Goal: Transaction & Acquisition: Register for event/course

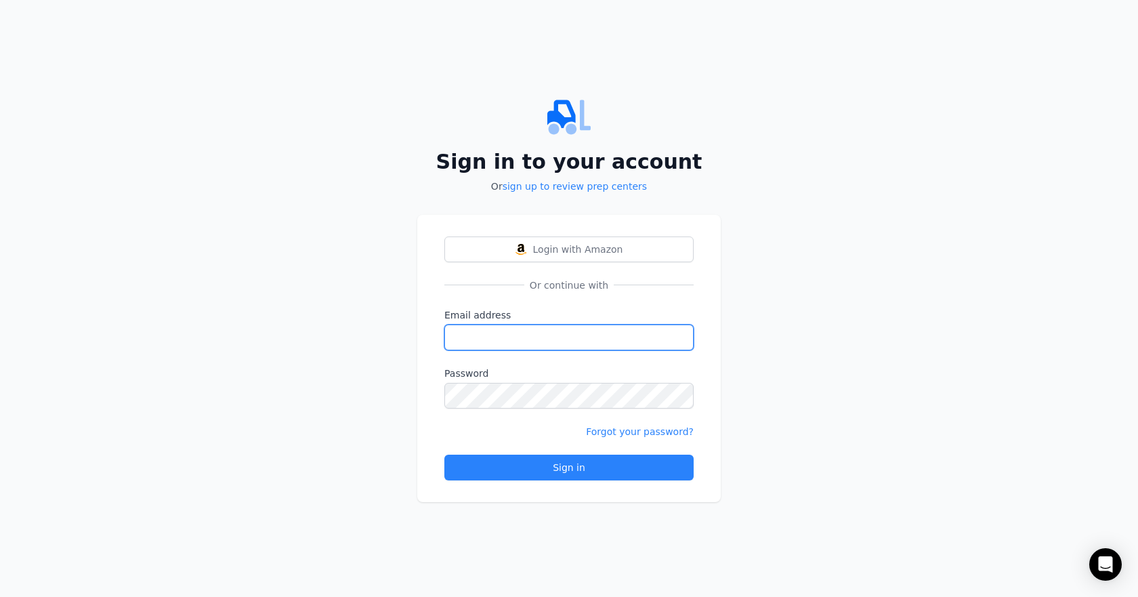
click at [473, 324] on input "Email address" at bounding box center [568, 337] width 249 height 26
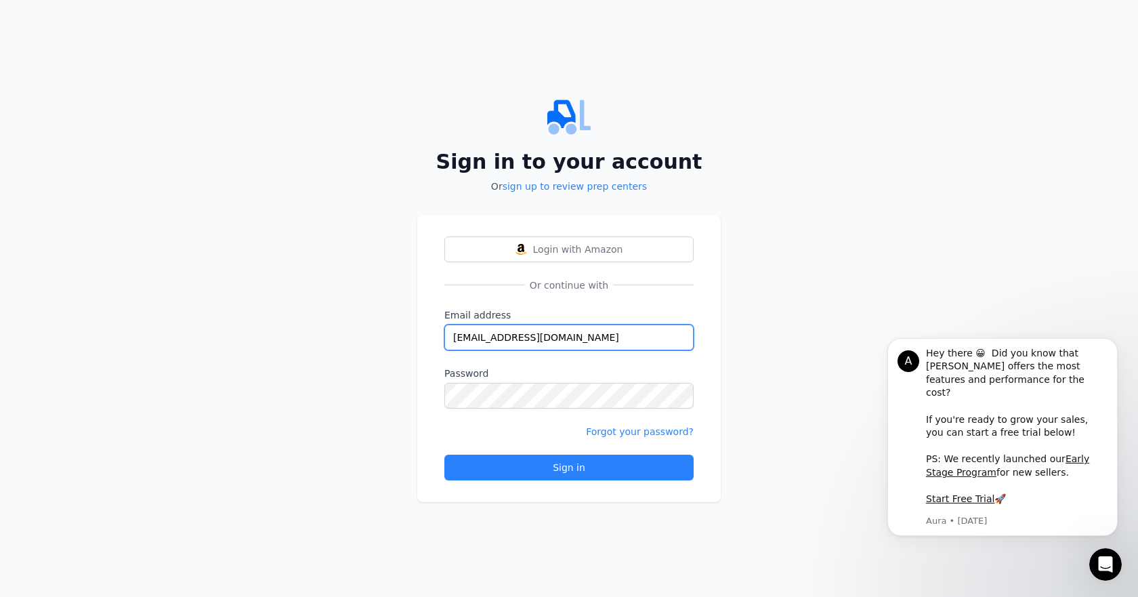
type input "[EMAIL_ADDRESS][DOMAIN_NAME]"
click at [638, 436] on link "Forgot your password?" at bounding box center [640, 431] width 108 height 11
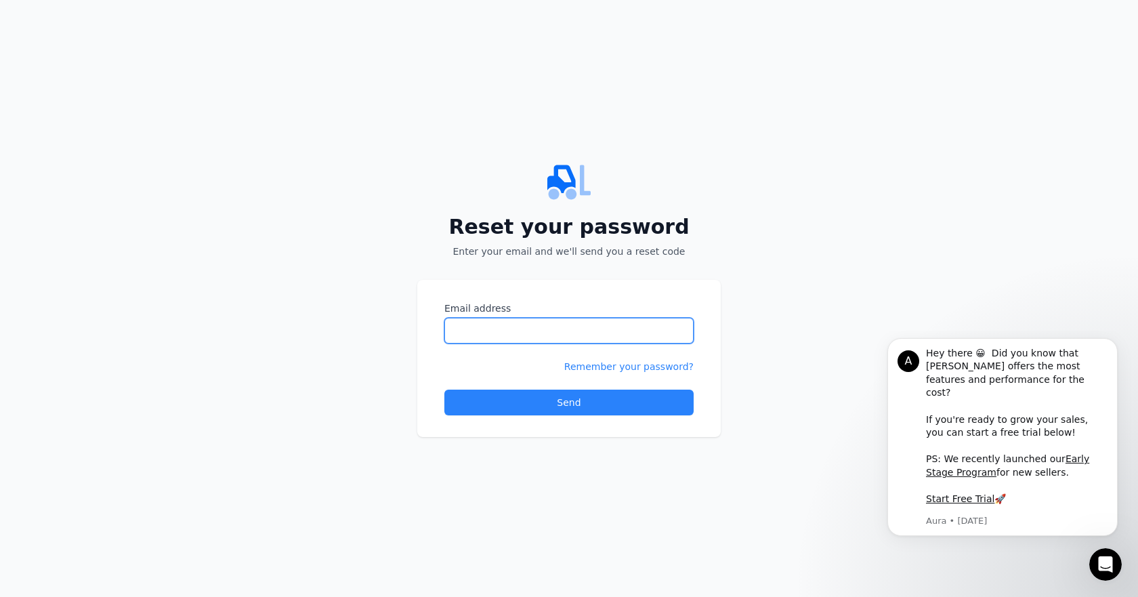
click at [492, 325] on input "Email address" at bounding box center [568, 331] width 249 height 26
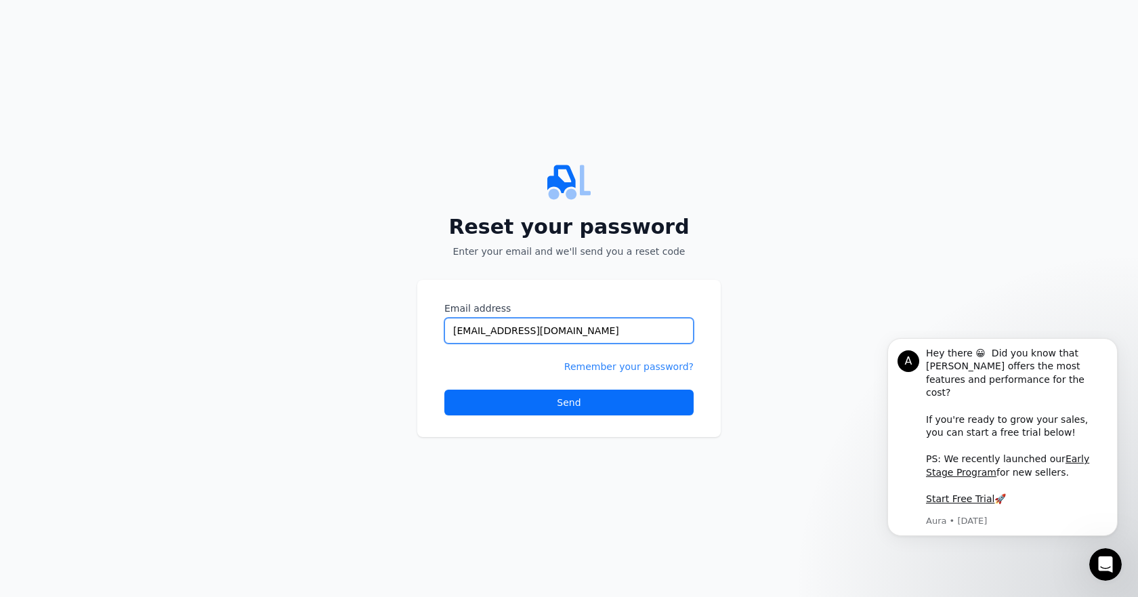
type input "[EMAIL_ADDRESS][DOMAIN_NAME]"
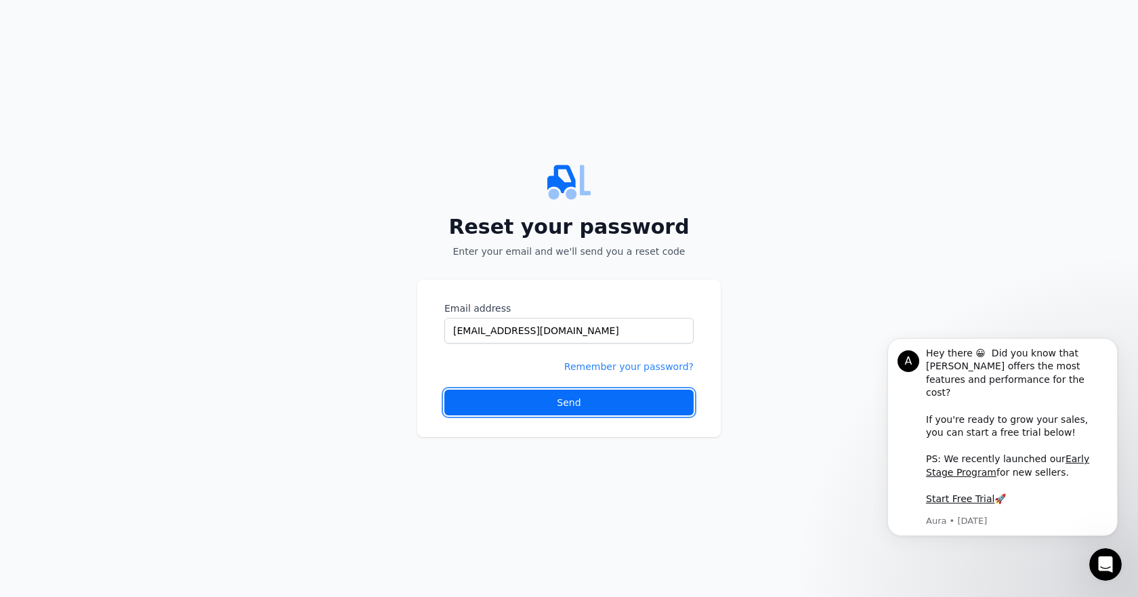
click at [591, 400] on button "Send" at bounding box center [568, 402] width 249 height 26
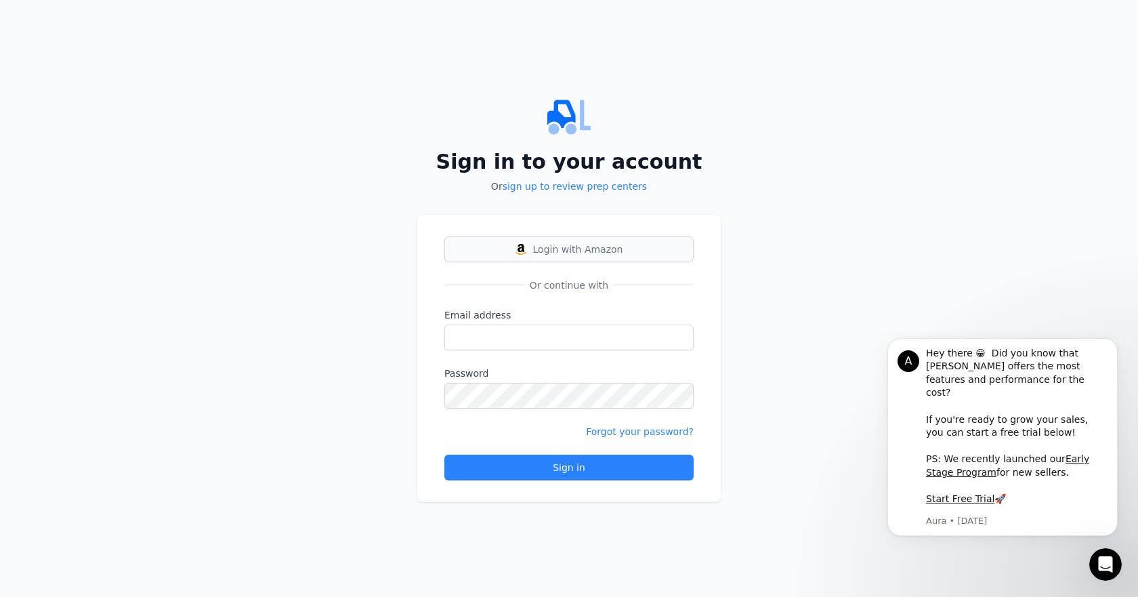
click at [561, 251] on span "Login with Amazon" at bounding box center [578, 249] width 90 height 14
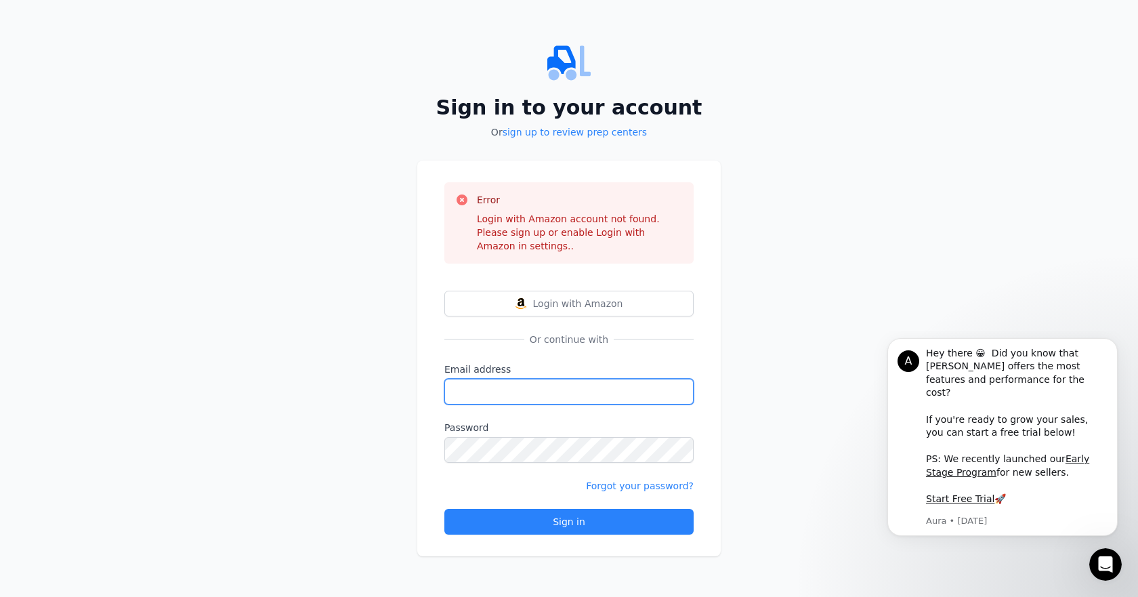
click at [528, 383] on input "Email address" at bounding box center [568, 392] width 249 height 26
click at [555, 137] on link "sign up to review prep centers" at bounding box center [575, 132] width 144 height 11
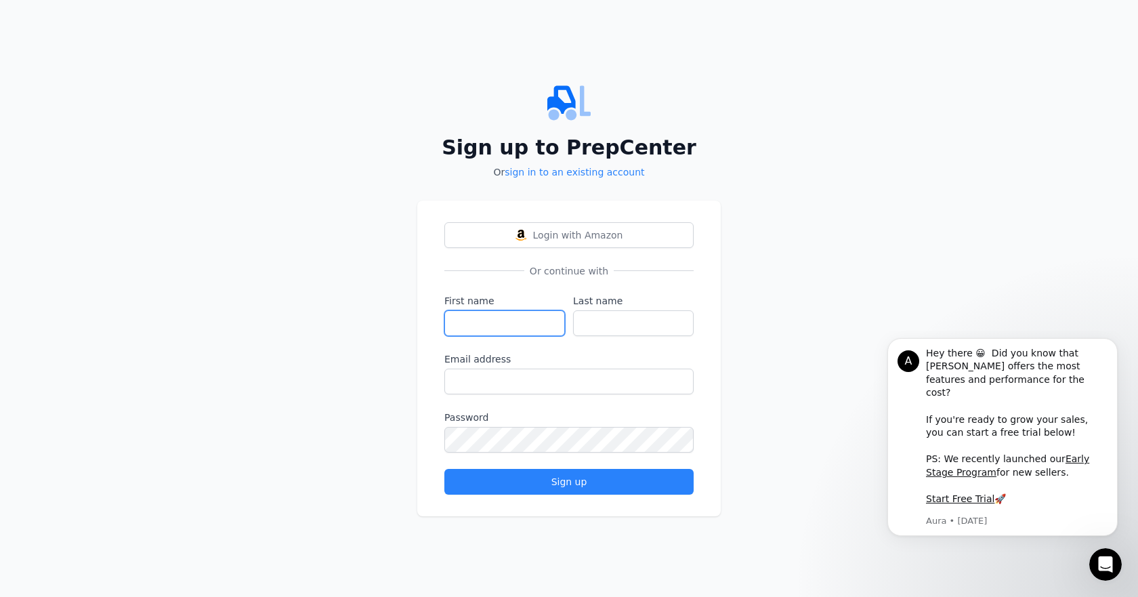
click at [477, 326] on input "First name" at bounding box center [504, 323] width 121 height 26
type input "[PERSON_NAME]"
type input "[GEOGRAPHIC_DATA]"
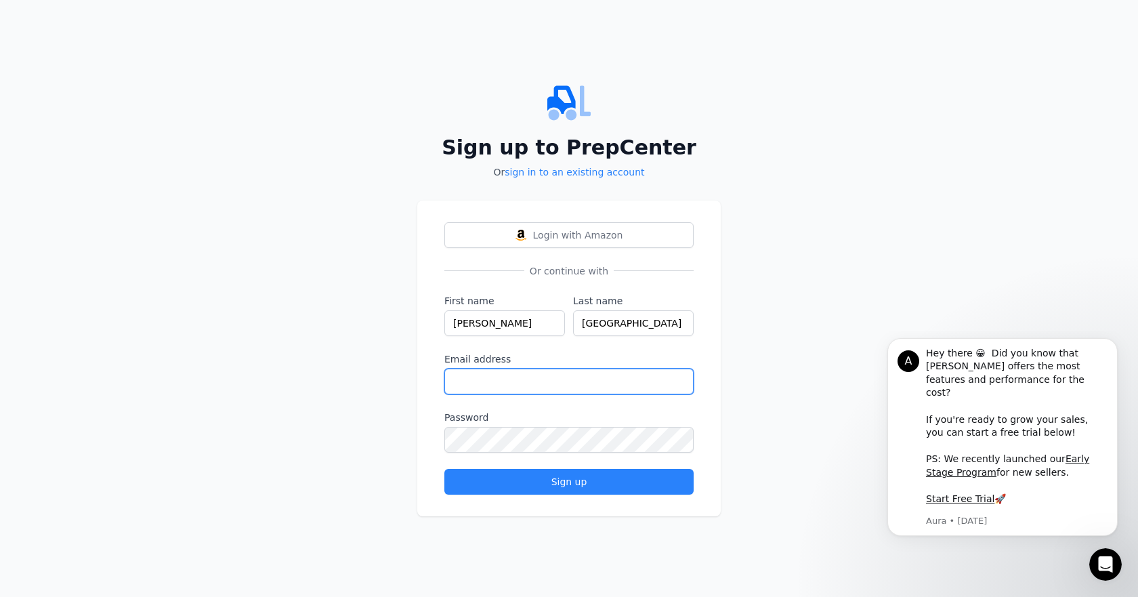
click at [487, 374] on input "Email address" at bounding box center [568, 381] width 249 height 26
type input "[EMAIL_ADDRESS][DOMAIN_NAME]"
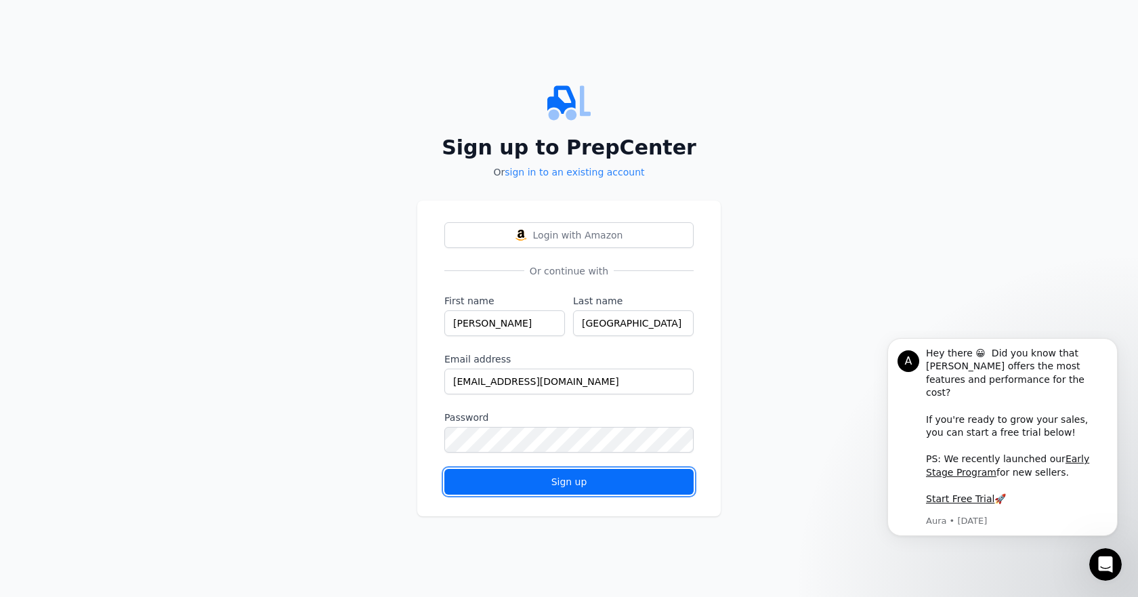
click at [557, 486] on div "Sign up" at bounding box center [569, 482] width 226 height 14
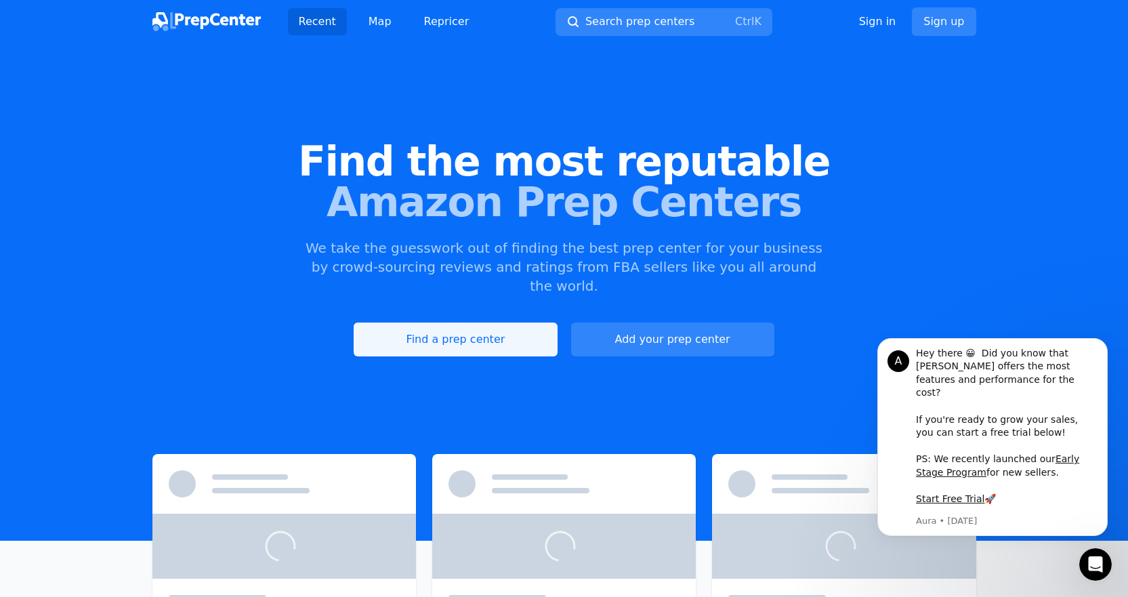
click at [485, 325] on link "Find a prep center" at bounding box center [455, 339] width 203 height 34
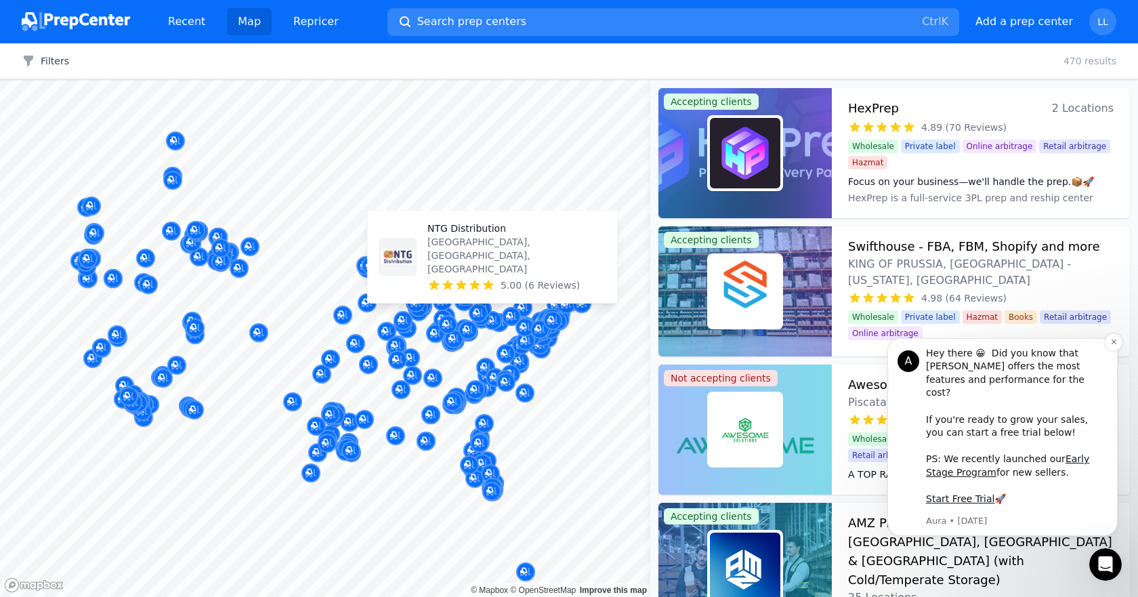
scroll to position [271, 0]
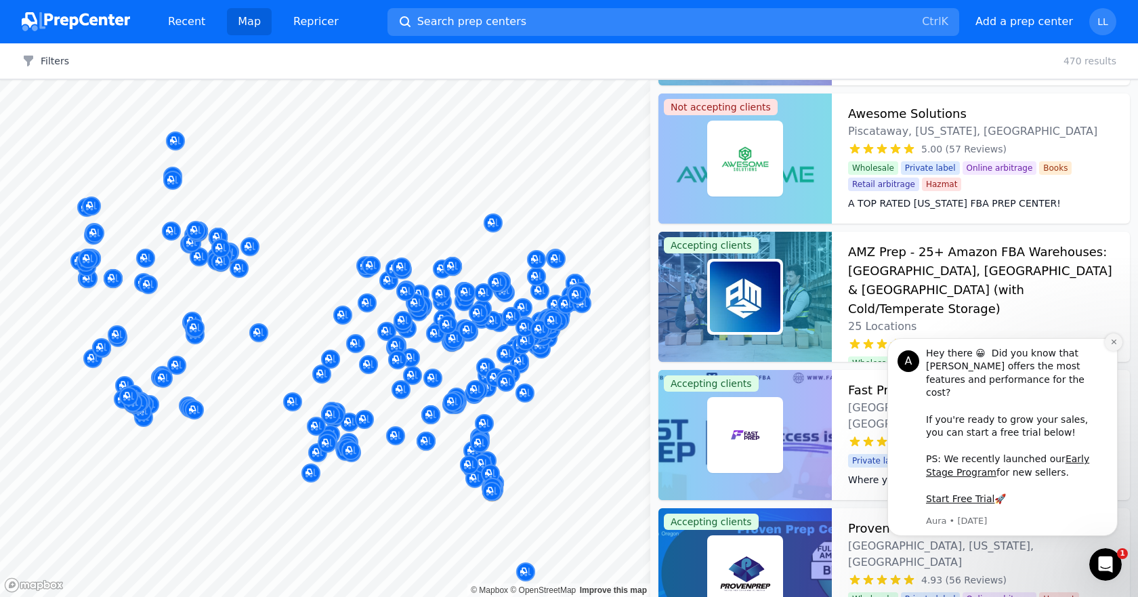
click at [1116, 345] on icon "Dismiss notification" at bounding box center [1113, 341] width 7 height 7
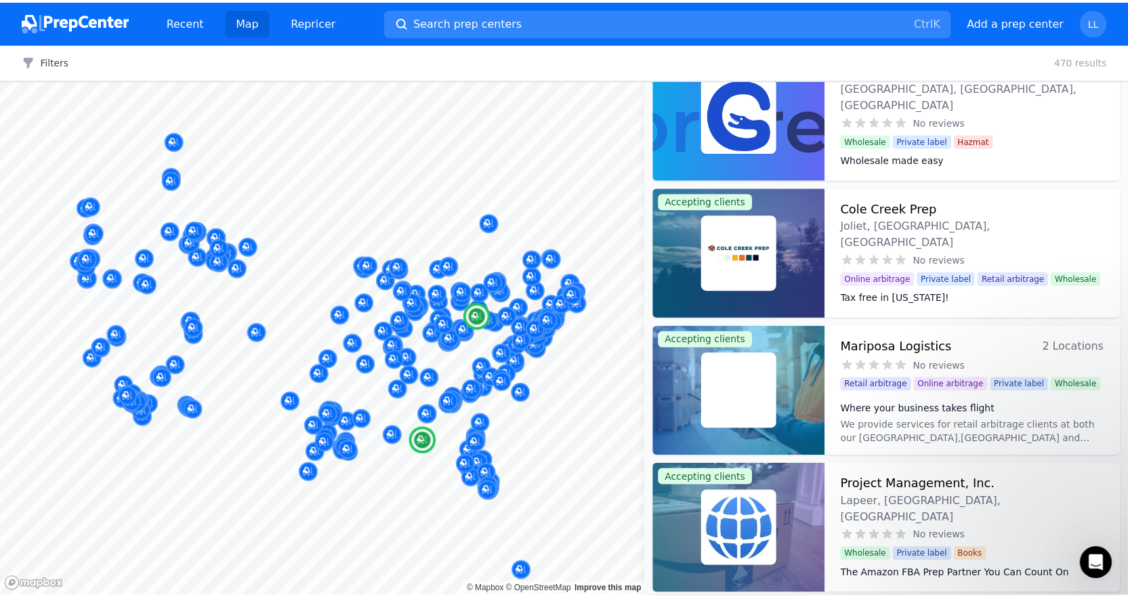
scroll to position [38611, 0]
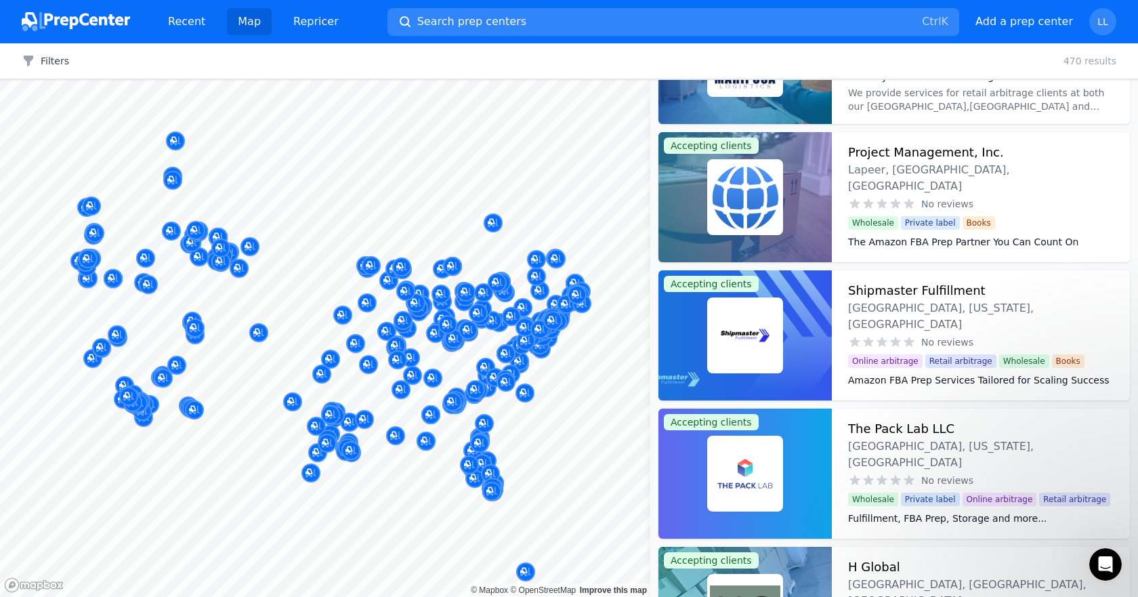
click at [335, 339] on div at bounding box center [330, 344] width 260 height 11
click at [352, 345] on body "Recent Map Repricer Search prep centers Ctrl K Open main menu Add a prep center…" at bounding box center [569, 298] width 1138 height 597
click at [327, 357] on div at bounding box center [322, 359] width 260 height 11
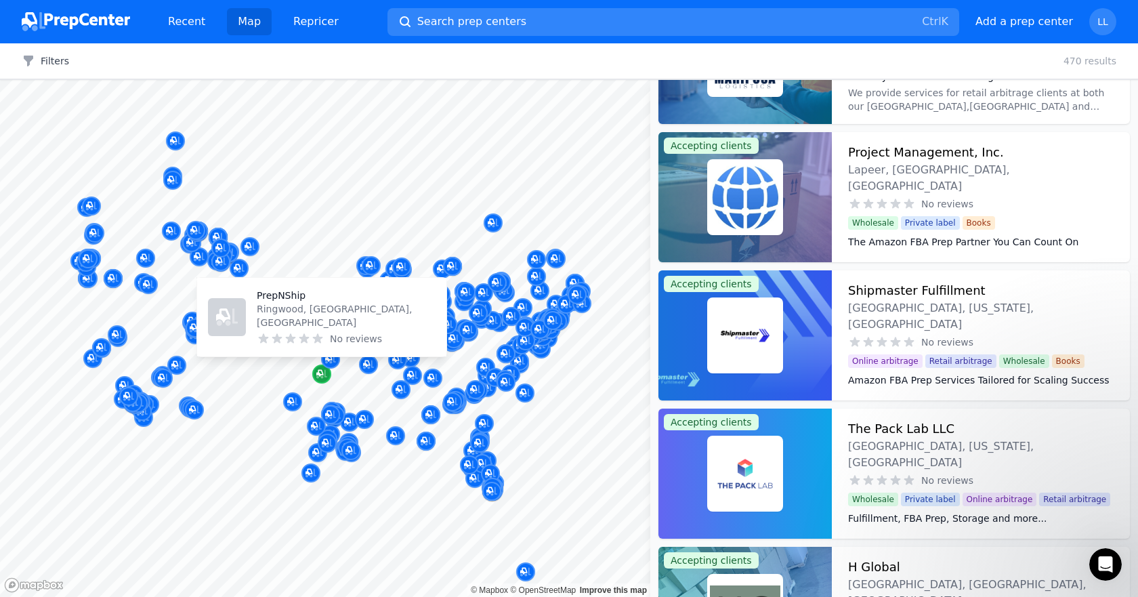
click at [319, 376] on icon "Map marker" at bounding box center [321, 374] width 11 height 14
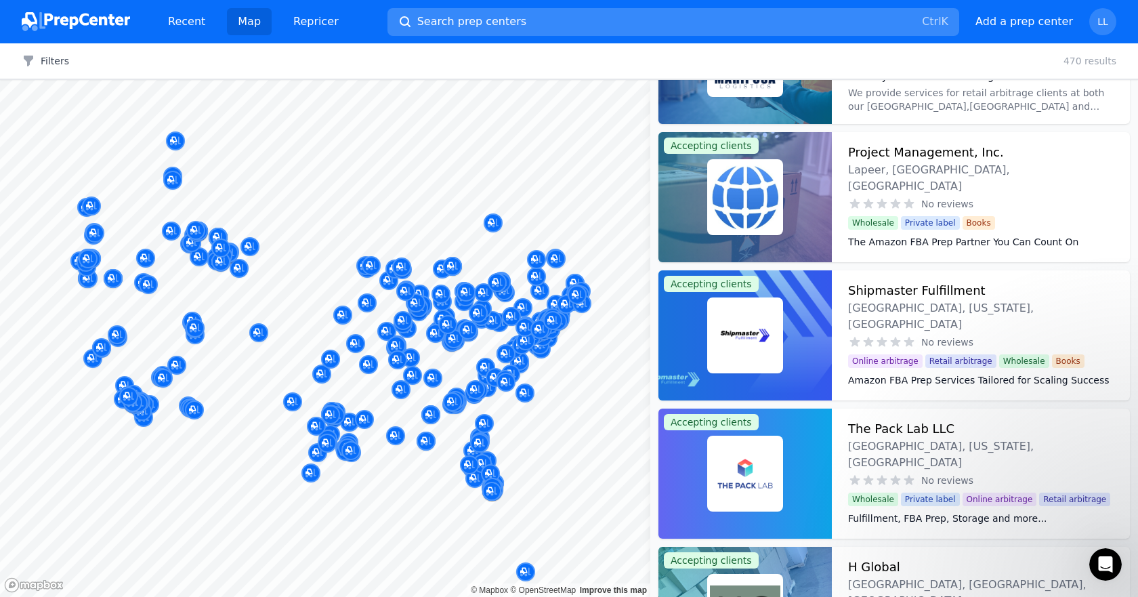
click at [417, 20] on span "Search prep centers" at bounding box center [471, 22] width 109 height 16
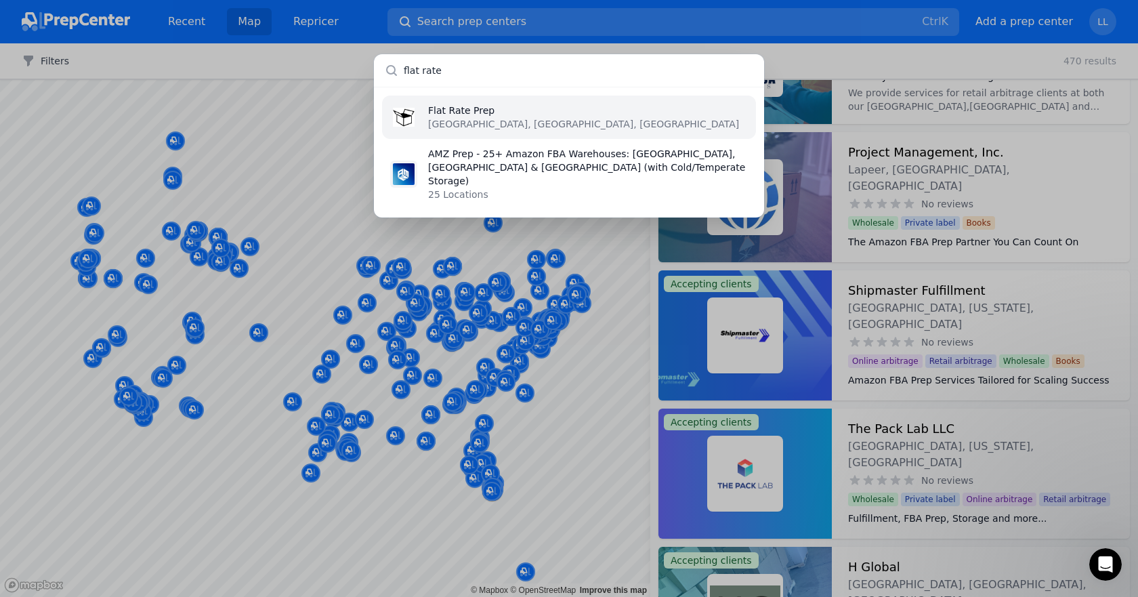
type input "flat rate"
click at [467, 114] on p "Flat Rate Prep" at bounding box center [583, 111] width 311 height 14
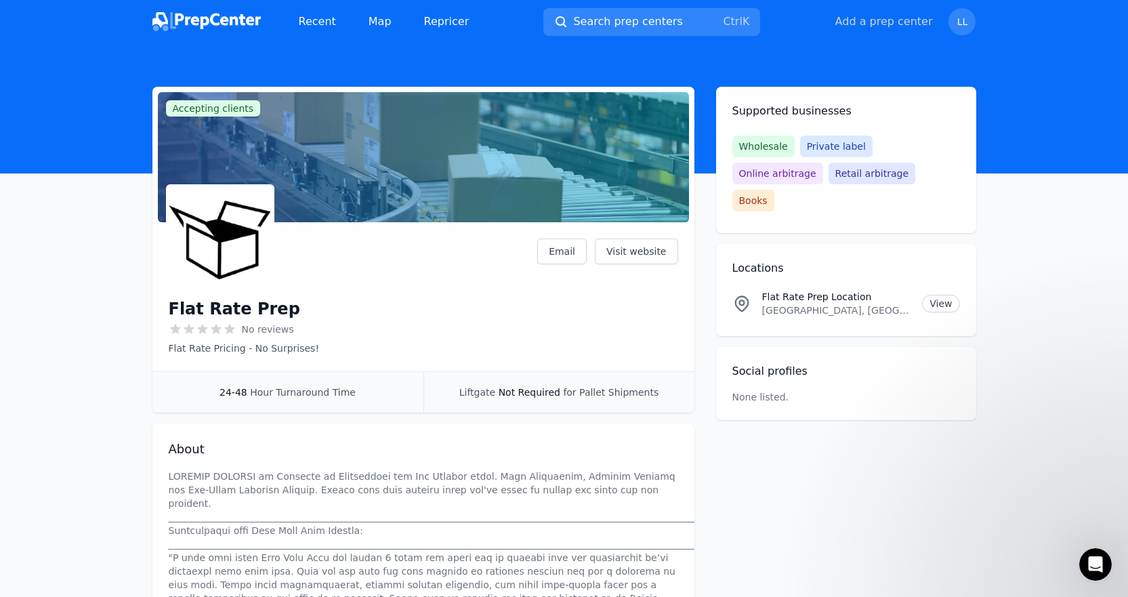
click at [912, 19] on button "Add a prep center" at bounding box center [884, 22] width 98 height 16
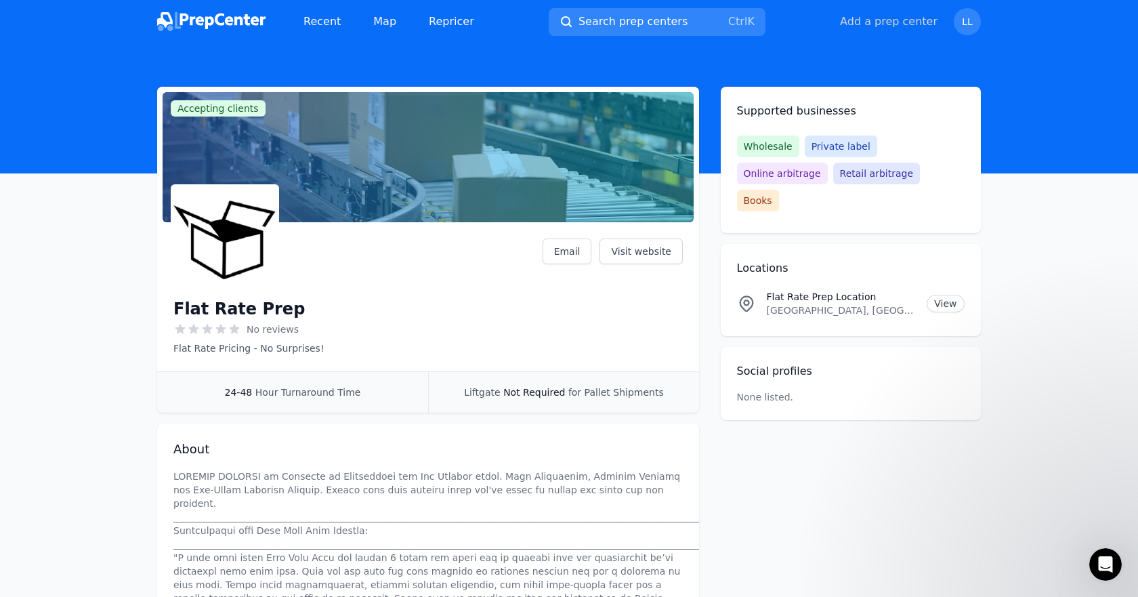
select select "US"
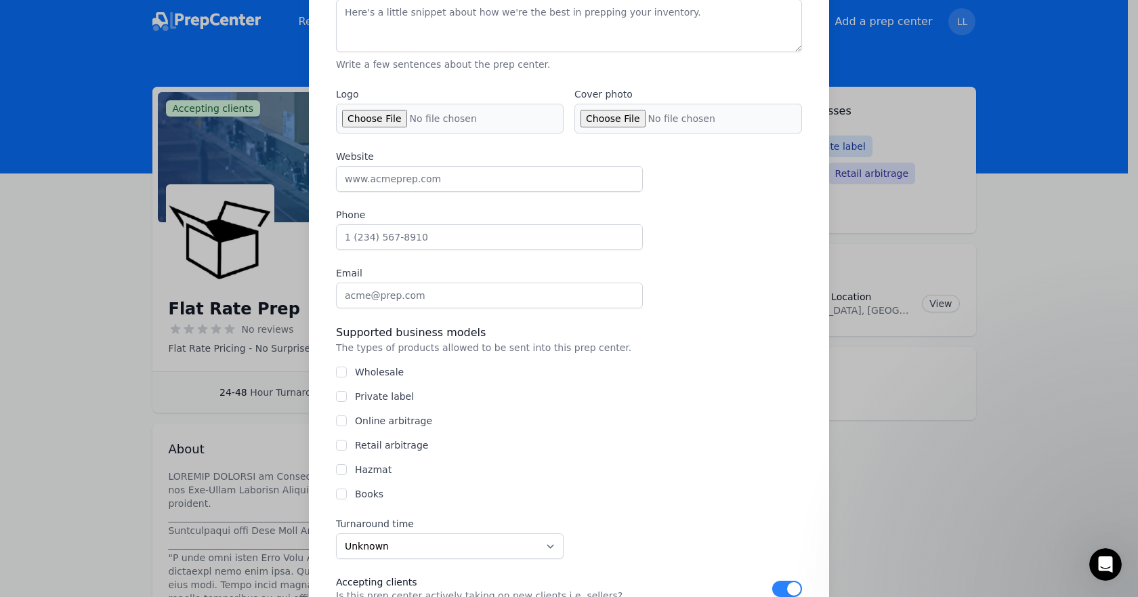
scroll to position [271, 0]
